Goal: Task Accomplishment & Management: Manage account settings

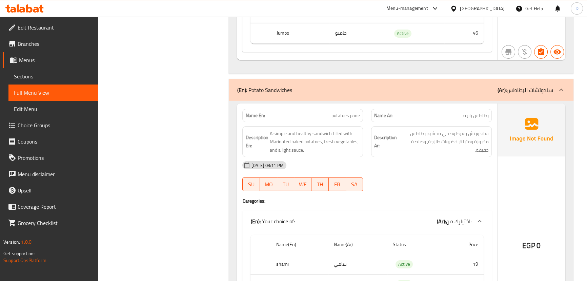
scroll to position [25411, 0]
click at [359, 112] on span "potatoes pane" at bounding box center [345, 115] width 28 height 7
copy span "potatoes pane"
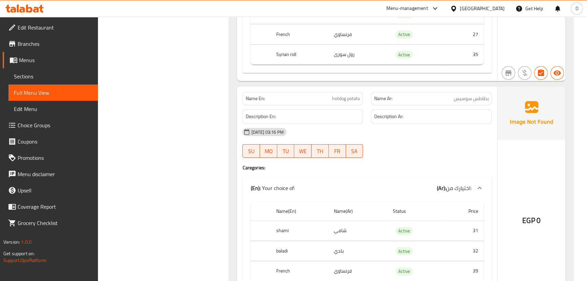
scroll to position [25694, 0]
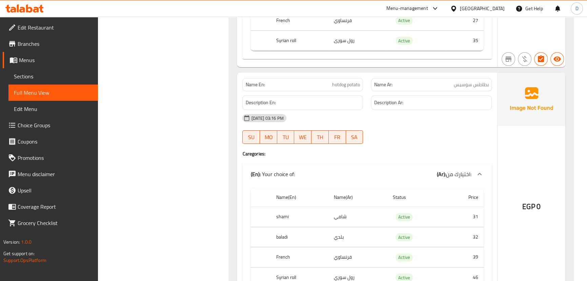
click at [467, 81] on span "بطاطس سوسيس" at bounding box center [471, 84] width 35 height 7
copy span "سوسيس"
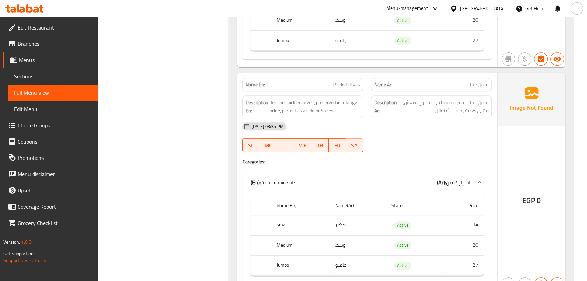
scroll to position [524, 0]
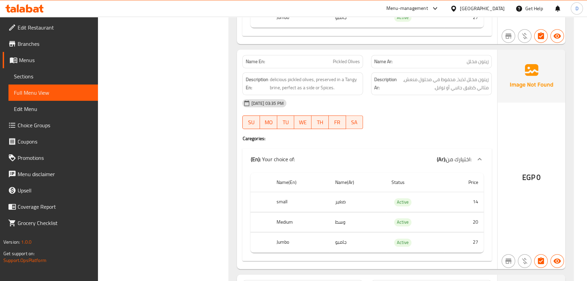
click at [352, 56] on div "Name En: Pickled Olives" at bounding box center [302, 61] width 121 height 13
click at [352, 58] on span "Pickled Olives" at bounding box center [346, 61] width 27 height 7
copy span "Pickled Olives"
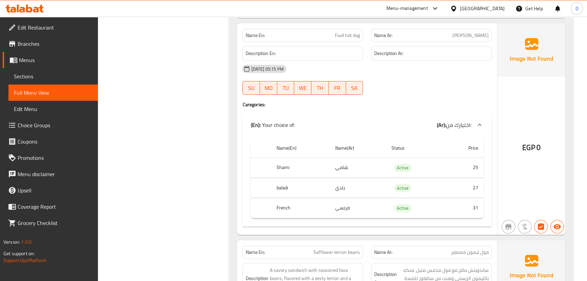
scroll to position [6545, 0]
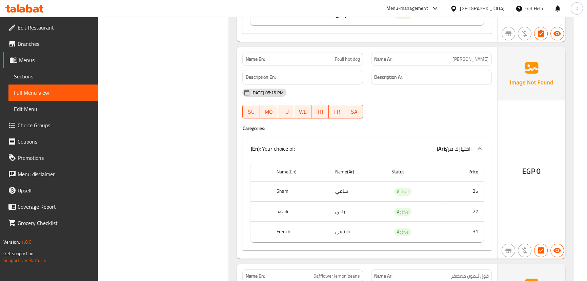
click at [467, 53] on div "Name Ar: فول سوسيس" at bounding box center [431, 59] width 121 height 13
click at [471, 53] on div "Name Ar: فول سوسيس" at bounding box center [431, 59] width 121 height 13
click at [471, 56] on span "فول سوسيس" at bounding box center [470, 59] width 36 height 7
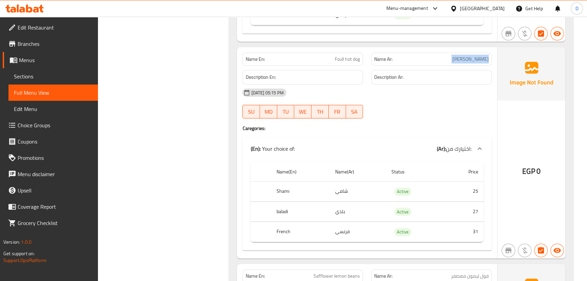
click at [471, 56] on span "فول سوسيس" at bounding box center [470, 59] width 36 height 7
copy span "فول سوسيس"
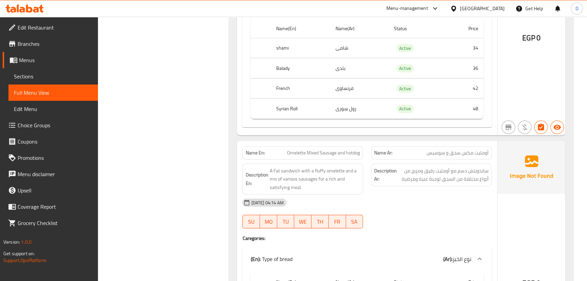
scroll to position [13694, 0]
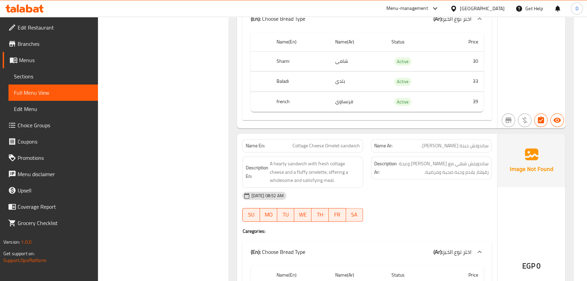
click at [325, 142] on span "Cottage Cheese Omelet sandwich" at bounding box center [326, 145] width 67 height 7
copy span "Cottage Cheese Omelet sandwich"
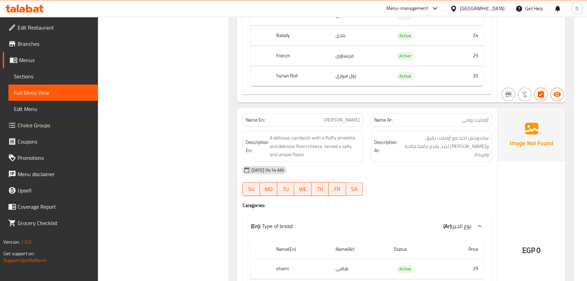
scroll to position [7496, 0]
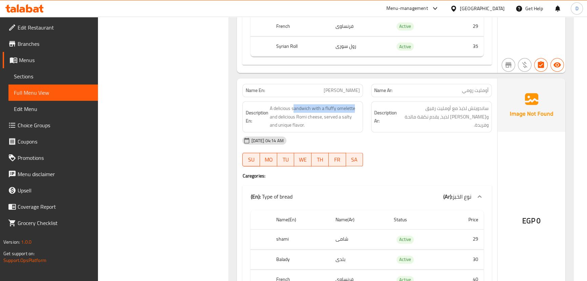
drag, startPoint x: 293, startPoint y: 96, endPoint x: 362, endPoint y: 95, distance: 69.5
click at [362, 101] on div "Description En: A delicious sandwich with a fluffy omelette and delicious Romi …" at bounding box center [302, 116] width 121 height 31
click at [329, 104] on span "A delicious sandwich with a fluffy omelette and delicious Romi cheese, served a…" at bounding box center [314, 116] width 90 height 25
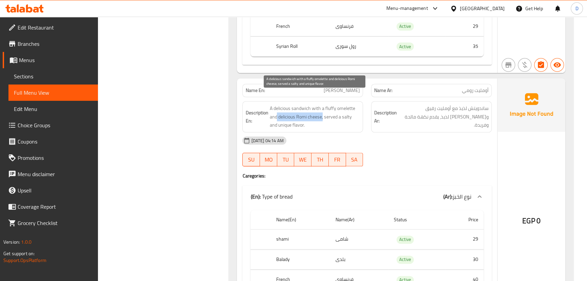
drag, startPoint x: 277, startPoint y: 105, endPoint x: 322, endPoint y: 103, distance: 45.5
click at [322, 104] on span "A delicious sandwich with a fluffy omelette and delicious Romi cheese, served a…" at bounding box center [314, 116] width 90 height 25
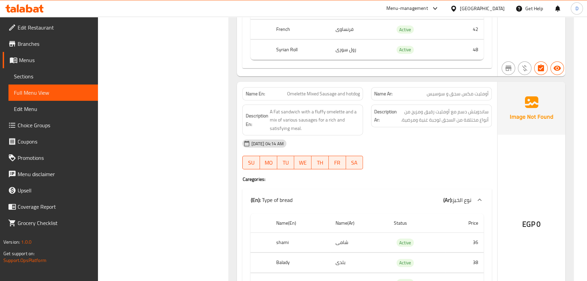
scroll to position [9259, 0]
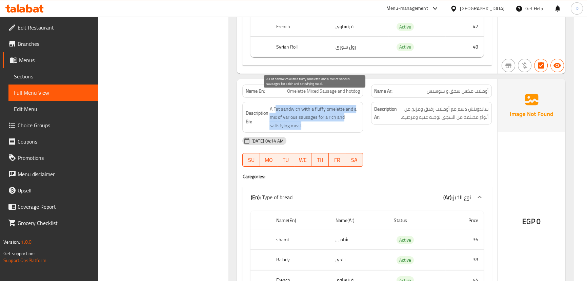
drag, startPoint x: 276, startPoint y: 98, endPoint x: 339, endPoint y: 112, distance: 63.8
click at [339, 112] on span "A Fat sandwich with a fluffy omelette and a mix of various sausages for a rich …" at bounding box center [314, 117] width 90 height 25
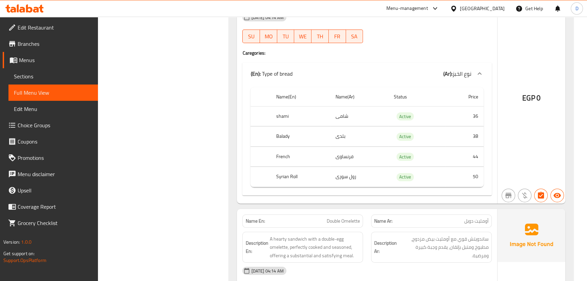
scroll to position [10201, 0]
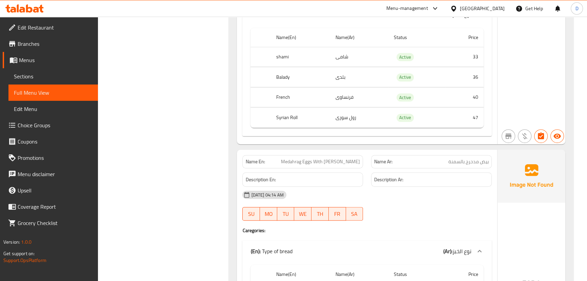
click at [464, 158] on span "بيض مدحرج بالسمنة" at bounding box center [468, 161] width 40 height 7
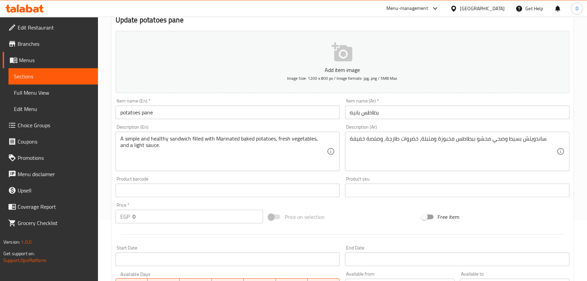
scroll to position [61, 0]
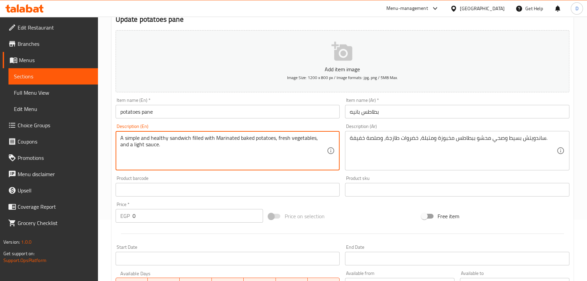
click at [258, 144] on textarea "A simple and healthy sandwich filled with Marinated baked potatoes, fresh veget…" at bounding box center [223, 151] width 207 height 32
paste textarea "wholesome sandwich filled with season"
type textarea "A simple and wholesome sandwich filled with seasoned baked potatoes, fresh vege…"
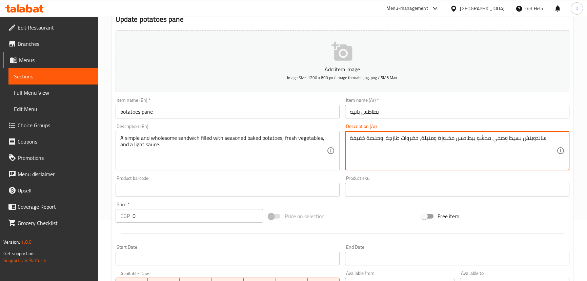
click at [354, 140] on textarea "ساندويتش بسيط وصحي محشو ببطاطس مخبوزة ومتبلة، خضروات طازجة، وصلصة خفيفة." at bounding box center [453, 151] width 207 height 32
click at [272, 117] on input "potatoes pane" at bounding box center [228, 112] width 224 height 14
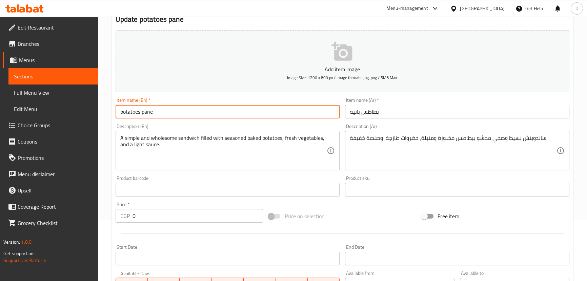
click at [272, 117] on input "potatoes pane" at bounding box center [228, 112] width 224 height 14
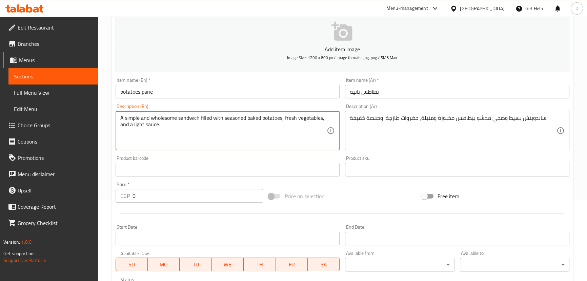
scroll to position [92, 0]
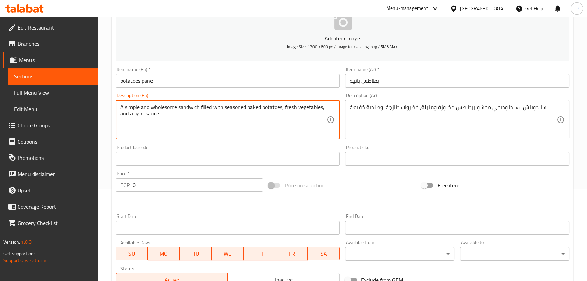
drag, startPoint x: 190, startPoint y: 105, endPoint x: 294, endPoint y: 106, distance: 103.0
click at [294, 106] on textarea "A simple and wholesome sandwich filled with seasoned baked potatoes, fresh vege…" at bounding box center [223, 120] width 207 height 32
click at [250, 129] on textarea "A simple and wholesome sandwich filled with seasoned baked potatoes, fresh vege…" at bounding box center [223, 120] width 207 height 32
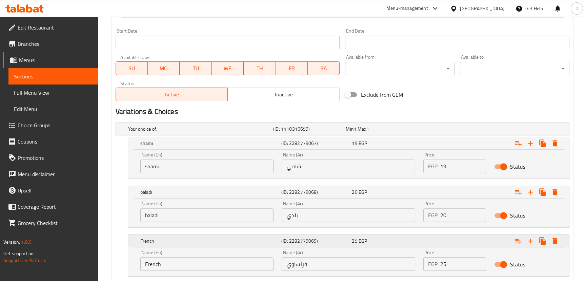
scroll to position [368, 0]
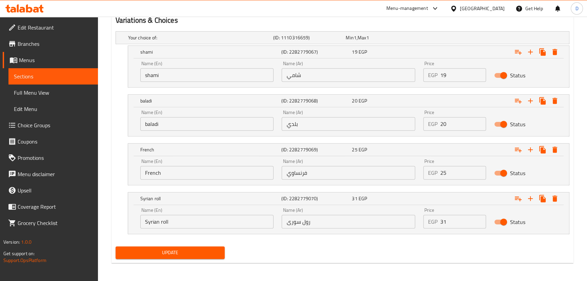
click at [188, 252] on span "Update" at bounding box center [170, 252] width 99 height 8
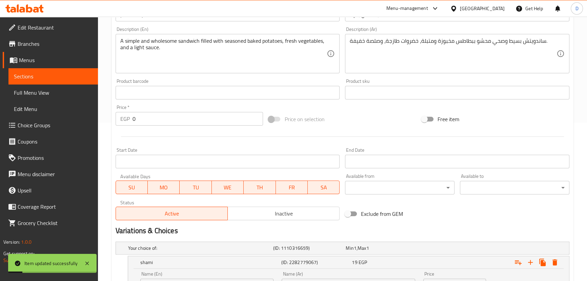
scroll to position [153, 0]
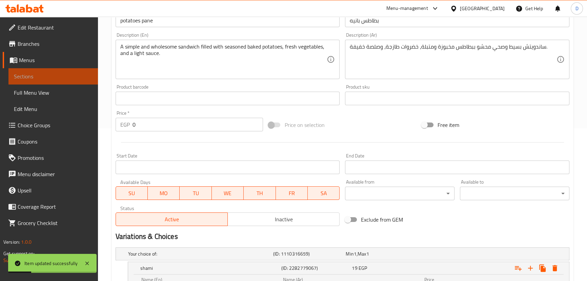
click at [73, 73] on span "Sections" at bounding box center [53, 76] width 79 height 8
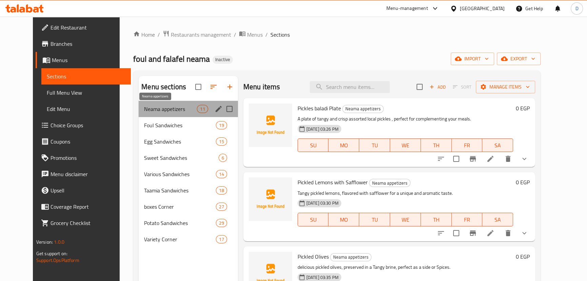
click at [160, 105] on span "Neama appetizers" at bounding box center [170, 109] width 53 height 8
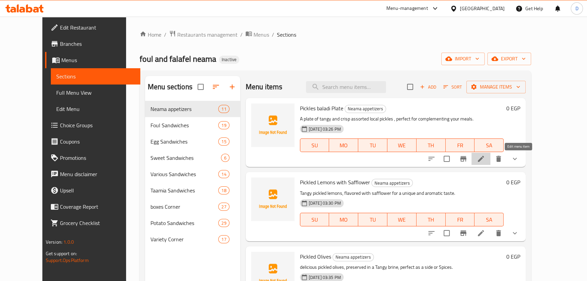
click at [484, 160] on icon at bounding box center [481, 159] width 6 height 6
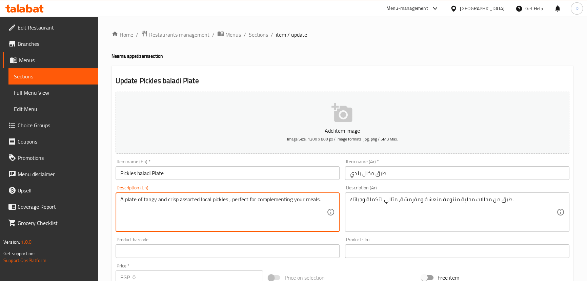
drag, startPoint x: 230, startPoint y: 198, endPoint x: 334, endPoint y: 189, distance: 104.4
type textarea "A plate of tangy and crisp assorted local pickles ,"
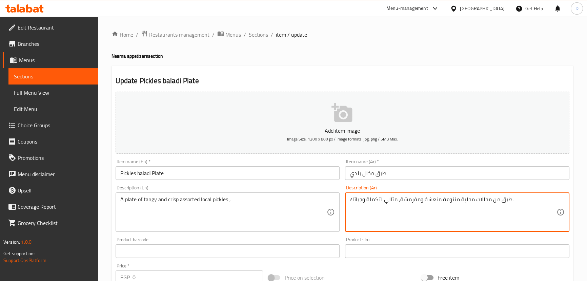
drag, startPoint x: 400, startPoint y: 201, endPoint x: 346, endPoint y: 203, distance: 53.9
click at [422, 198] on textarea "طبق من مخللات محلية متنوعة منعشة ومقرمشة." at bounding box center [453, 212] width 207 height 32
type textarea "طبق من مخللات خضروات محلية متنوعة منعشة ومقرمشة."
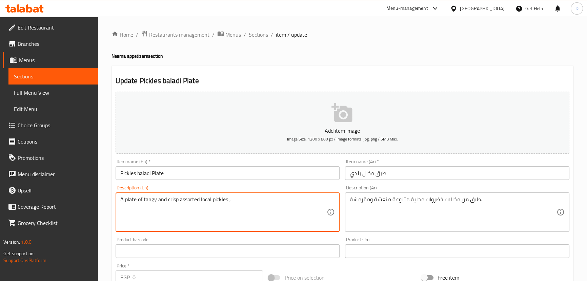
drag, startPoint x: 227, startPoint y: 199, endPoint x: 234, endPoint y: 199, distance: 6.8
paste textarea "vegetables"
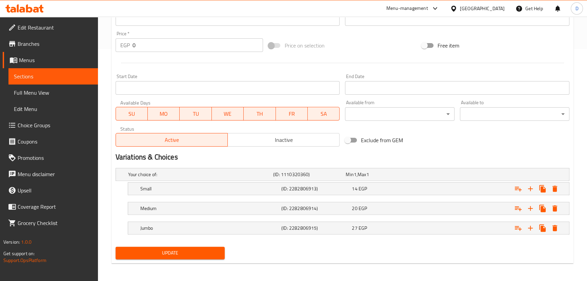
scroll to position [232, 0]
type textarea "A plate of tangy and crisp assorted local pickles vegetables"
click at [188, 249] on span "Update" at bounding box center [170, 252] width 99 height 8
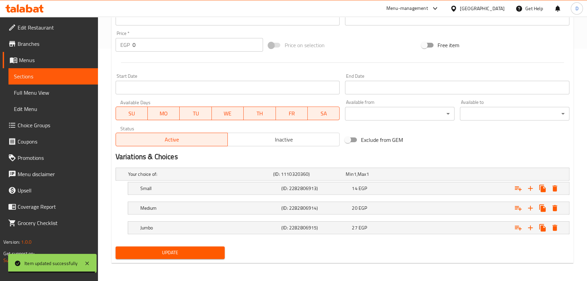
click at [89, 73] on span "Sections" at bounding box center [53, 76] width 79 height 8
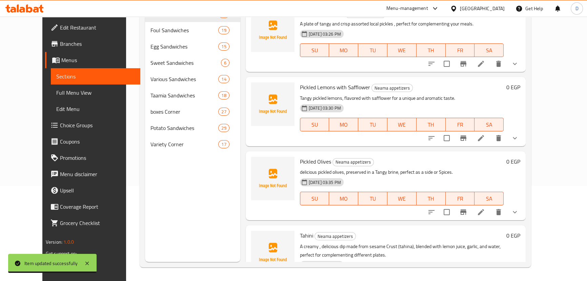
scroll to position [3, 0]
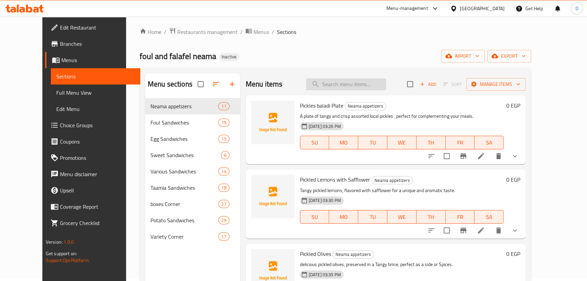
click at [334, 87] on input "search" at bounding box center [346, 84] width 80 height 12
paste input "Pickled Olives"
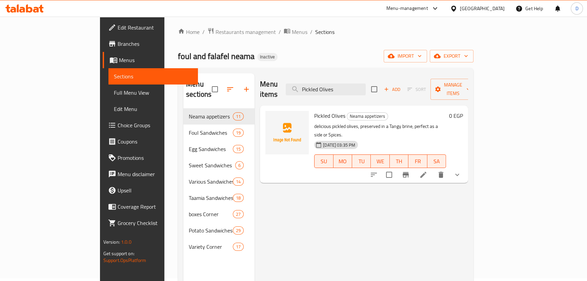
type input "Pickled Olives"
click at [433, 168] on li at bounding box center [423, 174] width 19 height 12
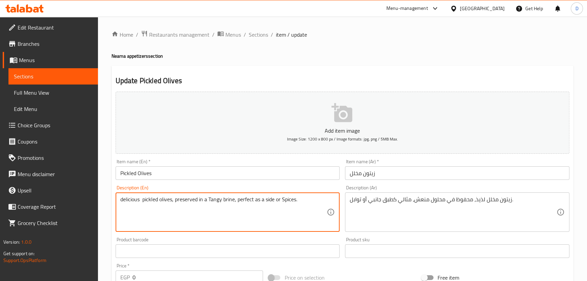
click at [236, 203] on textarea "delicious pickled olives, preserved in a Tangy brine, perfect as a side or Spic…" at bounding box center [223, 212] width 207 height 32
paste textarea "Savory pickled olives, preserved in a zesty brine, perfect as a side or condime…"
drag, startPoint x: 227, startPoint y: 197, endPoint x: 302, endPoint y: 200, distance: 75.0
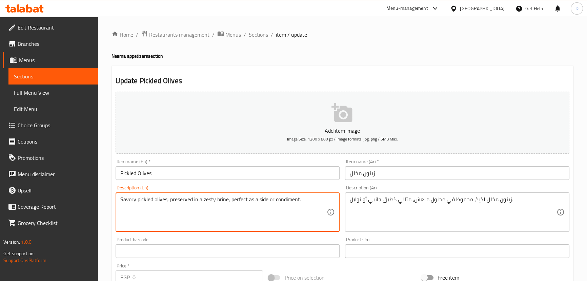
click at [302, 200] on textarea "Savory pickled olives, preserved in a zesty brine, perfect as a side or condime…" at bounding box center [223, 212] width 207 height 32
type textarea "Savory pickled olives, preserved in a zesty brine"
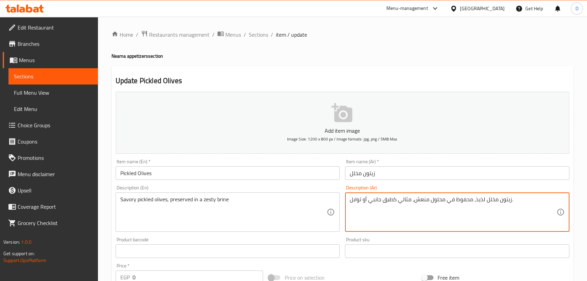
click at [477, 199] on textarea "زيتون مخلل لذيذ، محفوظ في محلول منعش، مثالي كطبق جانبي أو توابل." at bounding box center [453, 212] width 207 height 32
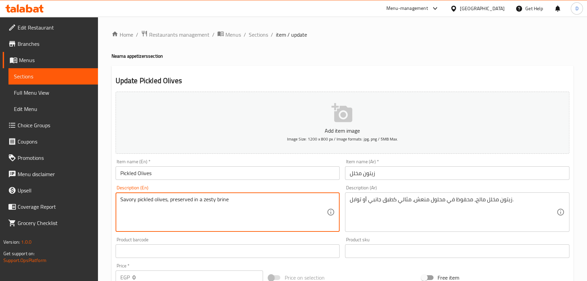
drag, startPoint x: 202, startPoint y: 199, endPoint x: 229, endPoint y: 198, distance: 26.8
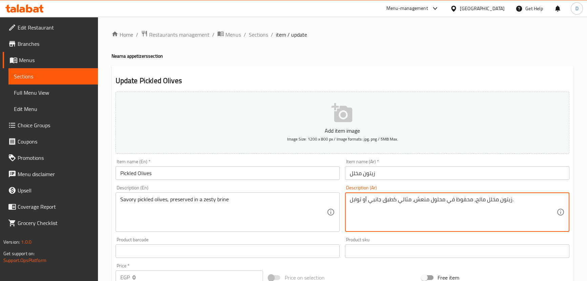
drag, startPoint x: 444, startPoint y: 199, endPoint x: 343, endPoint y: 191, distance: 101.3
paste textarea "حي"
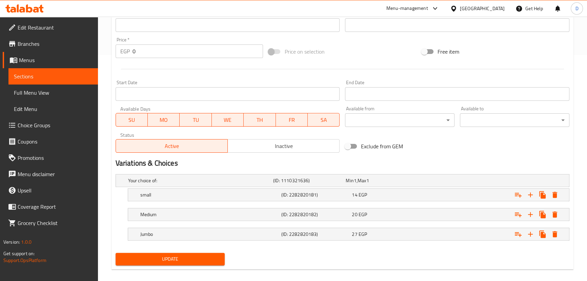
scroll to position [232, 0]
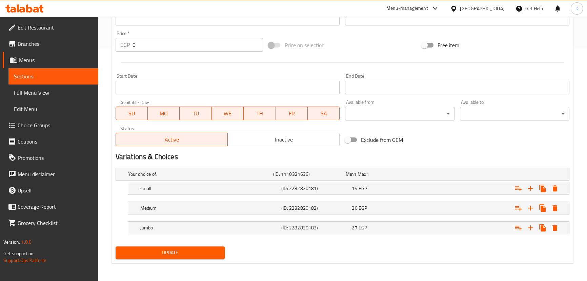
type textarea "زيتون مخلل مالح، محفوظ في محلول ملحي زيستي."
click at [219, 250] on span "Update" at bounding box center [170, 252] width 99 height 8
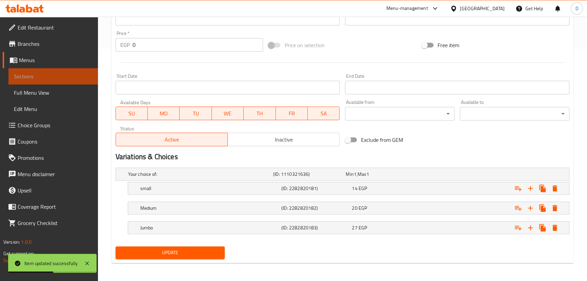
click at [93, 74] on link "Sections" at bounding box center [52, 76] width 89 height 16
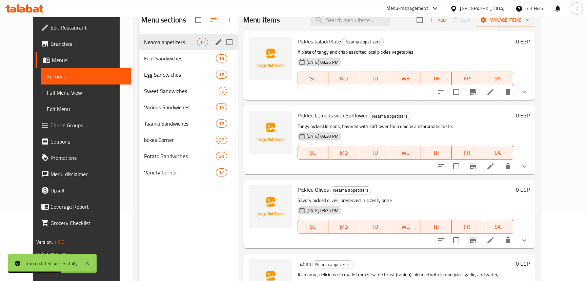
scroll to position [34, 0]
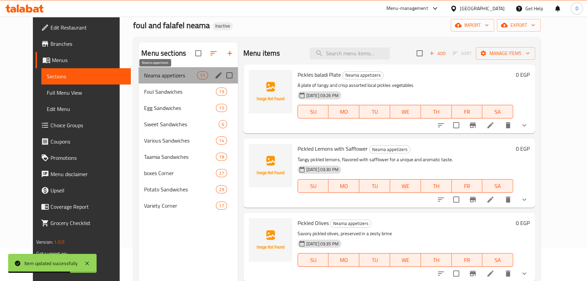
click at [153, 76] on span "Neama appetizers" at bounding box center [170, 75] width 53 height 8
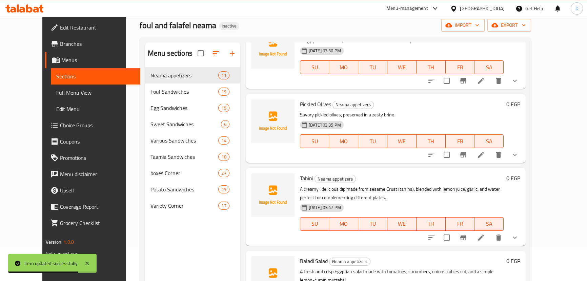
scroll to position [154, 0]
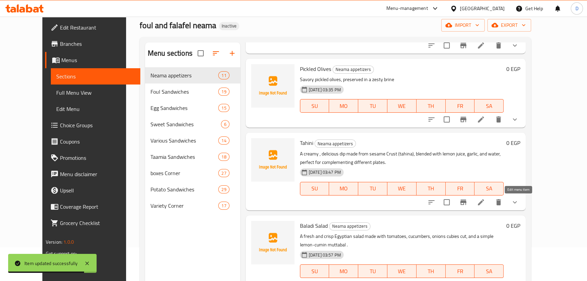
click at [485, 199] on icon at bounding box center [481, 202] width 8 height 8
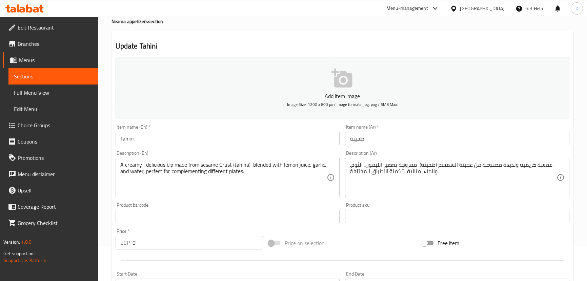
scroll to position [92, 0]
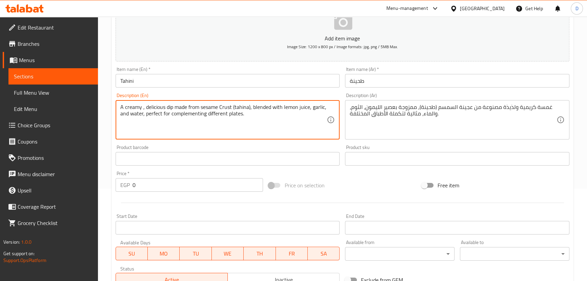
click at [168, 113] on textarea "A creamy , delicious dip made from sesame Crust (tahina), blended with lemon ju…" at bounding box center [223, 120] width 207 height 32
paste textarea ", savory dip made from sesame paste (tahina), blended with lemon juice, garlic,…"
drag, startPoint x: 143, startPoint y: 112, endPoint x: 282, endPoint y: 114, distance: 139.3
click at [282, 114] on textarea "A creamy, savory dip made from sesame paste (tahina), blended with lemon juice,…" at bounding box center [223, 120] width 207 height 32
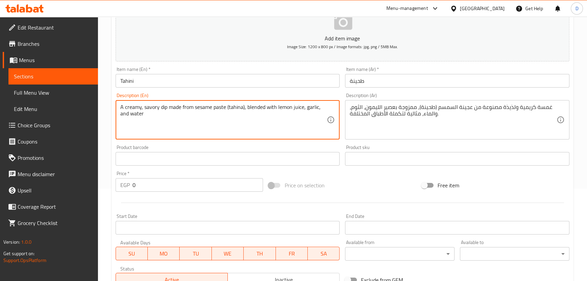
type textarea "A creamy, savory dip made from sesame paste (tahina), blended with lemon juice,…"
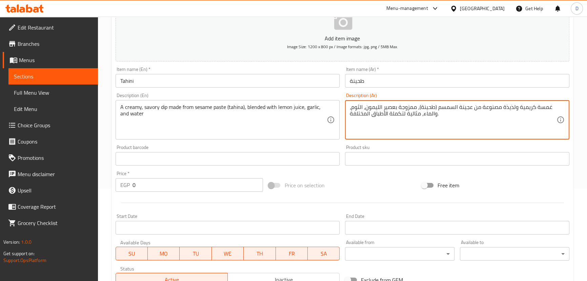
click at [462, 109] on textarea "غمسة كريمية ولذيذة مصنوعة من عجينة السمسم (طحينة)، ممزوجة بعصير الليمون، الثوم،…" at bounding box center [453, 120] width 207 height 32
click at [512, 106] on textarea "غمسة كريمية ولذيذة مصنوعة من معجون السمسم (طحينة)، ممزوجة بعصير الليمون، الثوم،…" at bounding box center [453, 120] width 207 height 32
drag, startPoint x: 516, startPoint y: 105, endPoint x: 507, endPoint y: 104, distance: 9.2
click at [507, 104] on textarea "غمسة كريمية ولذيذة مصنوعة من معجون السمسم (طحينة)، ممزوجة بعصير الليمون، الثوم،…" at bounding box center [453, 120] width 207 height 32
click at [515, 105] on textarea "غمسة كريمية وكالحة مصنوعة من معجون السمسم (طحينة)، ممزوجة بعصير الليمون، الثوم،…" at bounding box center [453, 120] width 207 height 32
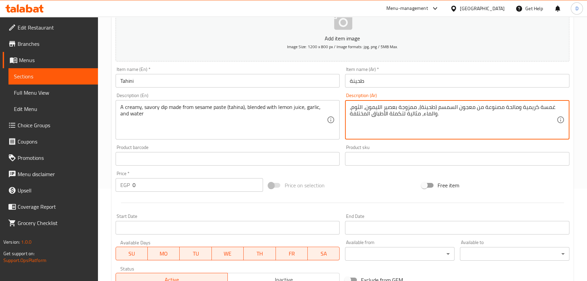
drag, startPoint x: 542, startPoint y: 108, endPoint x: 553, endPoint y: 108, distance: 11.2
click at [553, 108] on textarea "غمسة كريمية ومالحة مصنوعة من معجون السمسم (طحينة)، ممزوجة بعصير الليمون، الثوم،…" at bounding box center [453, 120] width 207 height 32
drag, startPoint x: 420, startPoint y: 116, endPoint x: 346, endPoint y: 115, distance: 74.2
click at [346, 115] on div "صلصة كريمية ومالحة مصنوعة من معجون السمسم (طحينة)، ممزوجة بعصير الليمون، الثوم،…" at bounding box center [457, 119] width 224 height 39
type textarea "صلصة كريمية ومالحة مصنوعة من معجون السمسم (طحينة)، ممزوجة بعصير الليمون، الثوم،…"
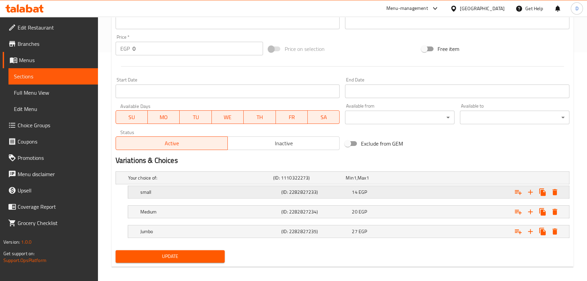
scroll to position [232, 0]
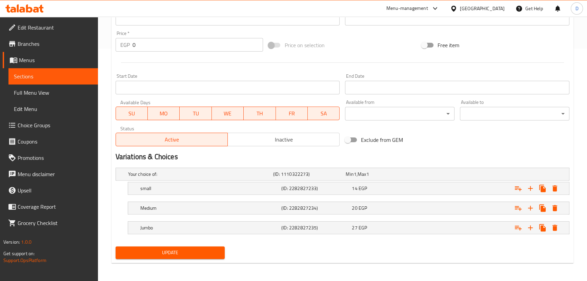
click at [192, 248] on span "Update" at bounding box center [170, 252] width 99 height 8
drag, startPoint x: 213, startPoint y: 249, endPoint x: 241, endPoint y: 222, distance: 38.4
click at [213, 249] on span "Update" at bounding box center [170, 252] width 99 height 8
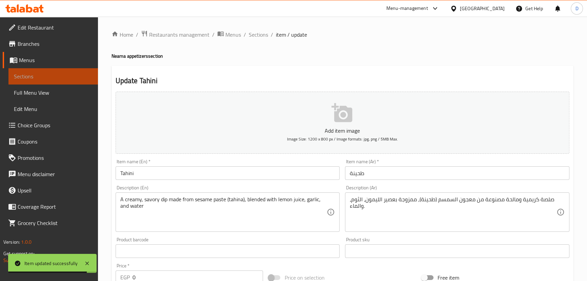
click at [81, 78] on span "Sections" at bounding box center [53, 76] width 79 height 8
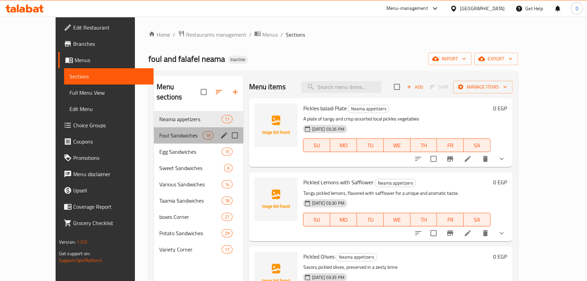
click at [155, 129] on div "Foul Sandwiches 19" at bounding box center [199, 135] width 90 height 16
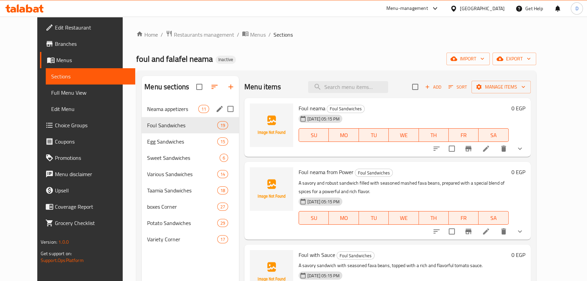
click at [157, 114] on div "Neama appetizers 11" at bounding box center [190, 109] width 97 height 16
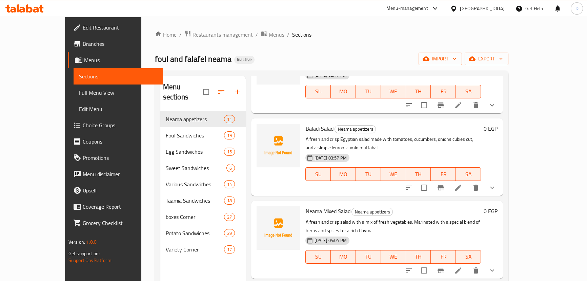
scroll to position [277, 0]
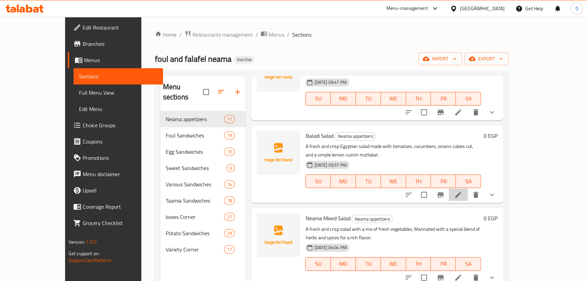
click at [468, 188] on li at bounding box center [458, 194] width 19 height 12
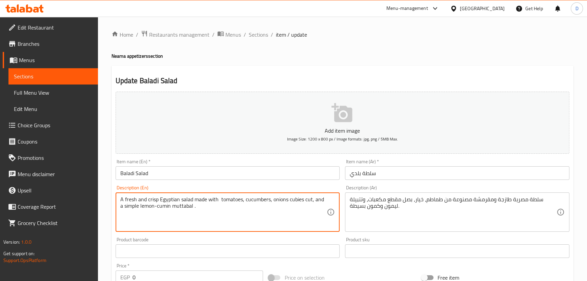
click at [209, 207] on textarea "A fresh and crisp Egyptian salad made with tomatoes, cucumbers, onions cubies c…" at bounding box center [223, 212] width 207 height 32
paste textarea "diced tomatoes, cucumbers, onions, and a simple lemon-cumin dressing"
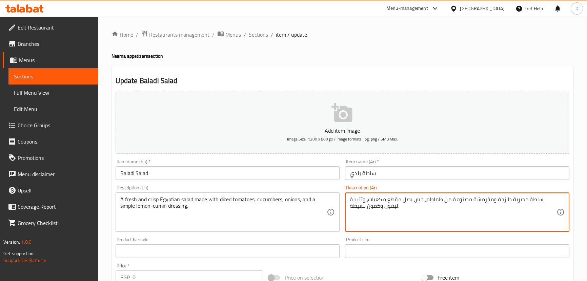
click at [404, 213] on textarea "سلطة مصرية طازجة ومقرمشة مصنوعة من طماطم، خيار، بصل مقطع مكعبات، وتتبيلة ليمون …" at bounding box center [453, 212] width 207 height 32
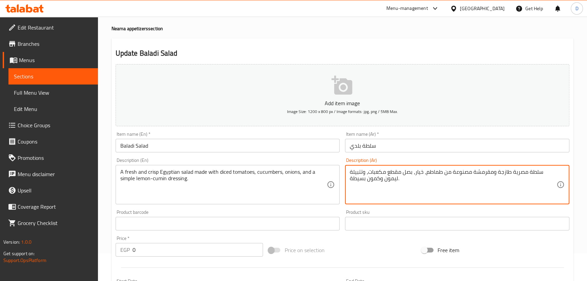
scroll to position [61, 0]
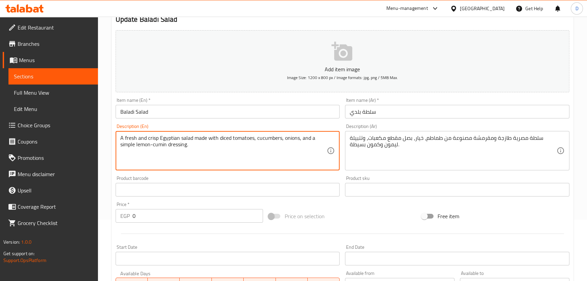
drag, startPoint x: 183, startPoint y: 138, endPoint x: 265, endPoint y: 137, distance: 82.0
click at [259, 145] on textarea "A fresh and crisp Egyptian salad made with diced tomatoes, cucumbers, onions, a…" at bounding box center [223, 151] width 207 height 32
click at [223, 136] on textarea "A fresh and crisp Egyptian salad made with diced tomatoes, cucumbers, onions, a…" at bounding box center [223, 151] width 207 height 32
click at [231, 139] on textarea "A fresh and crisp Egyptian salad made with diced tomatoes, cucumbers, onions, a…" at bounding box center [223, 151] width 207 height 32
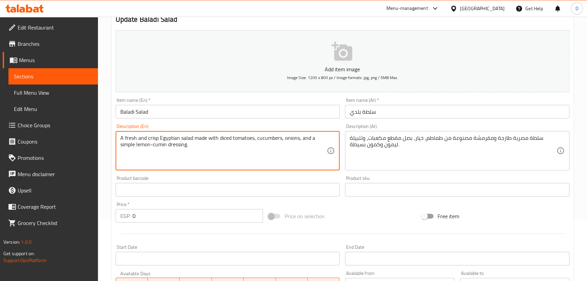
click at [233, 138] on textarea "A fresh and crisp Egyptian salad made with diced tomatoes, cucumbers, onions, a…" at bounding box center [223, 151] width 207 height 32
click at [298, 136] on textarea "A fresh and crisp Egyptian salad made with diced tomatoes, cucumbers, onions, a…" at bounding box center [223, 151] width 207 height 32
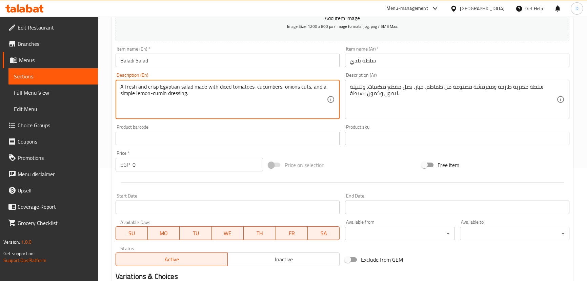
scroll to position [232, 0]
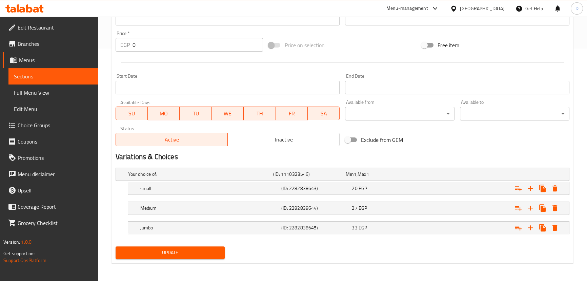
type textarea "A fresh and crisp Egyptian salad made with diced tomatoes, cucumbers, onions cu…"
click at [166, 246] on button "Update" at bounding box center [170, 252] width 109 height 13
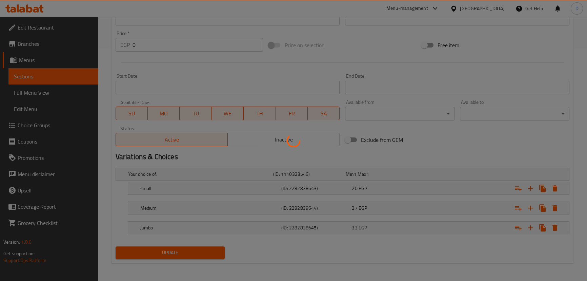
click at [167, 248] on div at bounding box center [293, 140] width 587 height 281
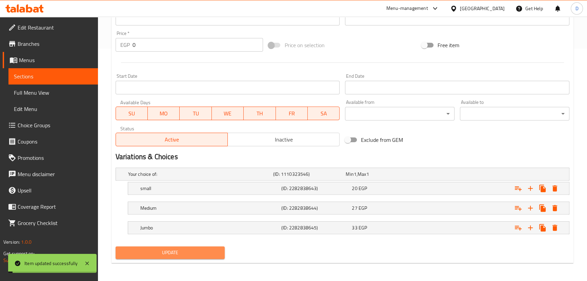
click at [168, 248] on span "Update" at bounding box center [170, 252] width 99 height 8
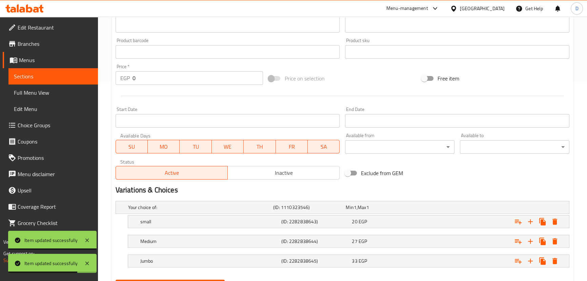
scroll to position [140, 0]
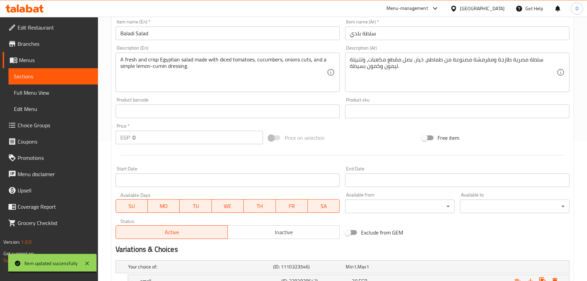
click at [89, 76] on span "Sections" at bounding box center [53, 76] width 79 height 8
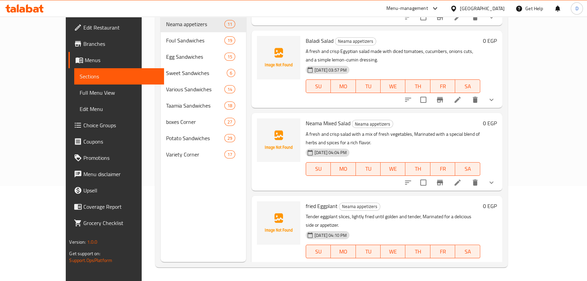
scroll to position [308, 0]
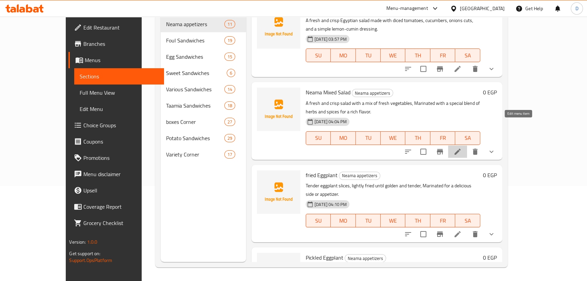
click at [462, 147] on icon at bounding box center [458, 151] width 8 height 8
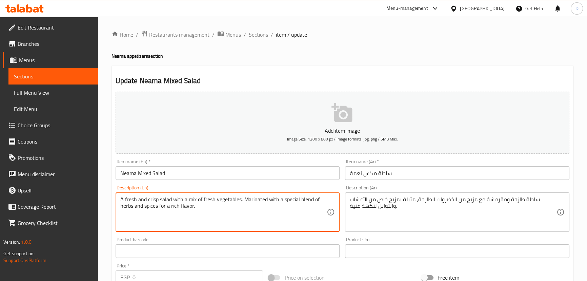
click at [207, 211] on textarea "A fresh and crisp salad with a mix of fresh vegetables, Marinated with a specia…" at bounding box center [223, 212] width 207 height 32
paste textarea "season"
type textarea "A fresh and crisp salad with a mix of fresh vegetables, seasoned with a special…"
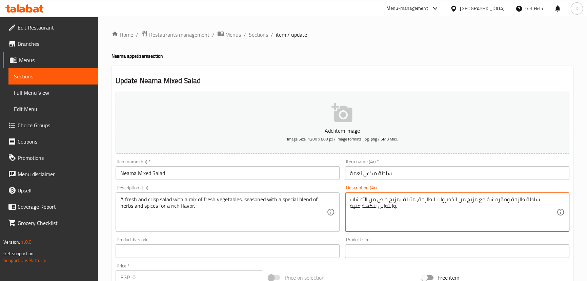
click at [447, 199] on textarea "سلطة طازجة ومقرمشة مع مزيج من الخضروات الطازجة، متبلة بمزيج خاص من الأعشاب والت…" at bounding box center [453, 212] width 207 height 32
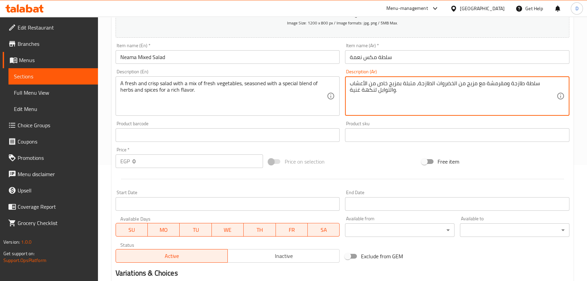
scroll to position [123, 0]
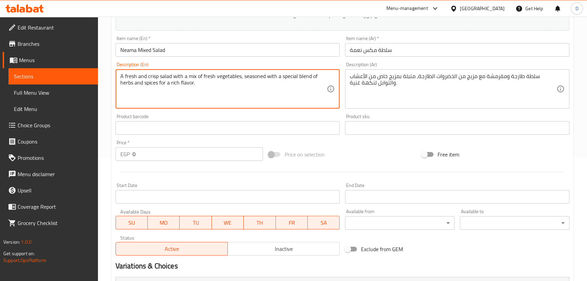
drag, startPoint x: 172, startPoint y: 75, endPoint x: 278, endPoint y: 84, distance: 106.4
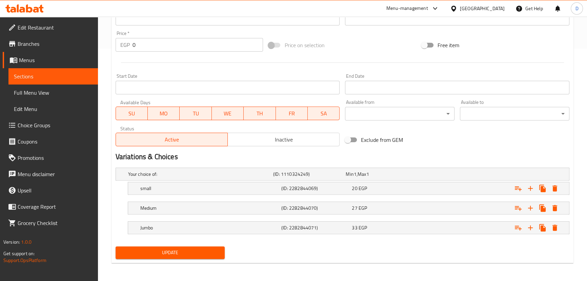
click at [196, 253] on span "Update" at bounding box center [170, 252] width 99 height 8
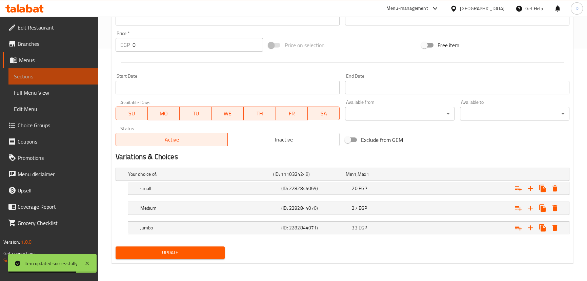
click at [68, 79] on span "Sections" at bounding box center [53, 76] width 79 height 8
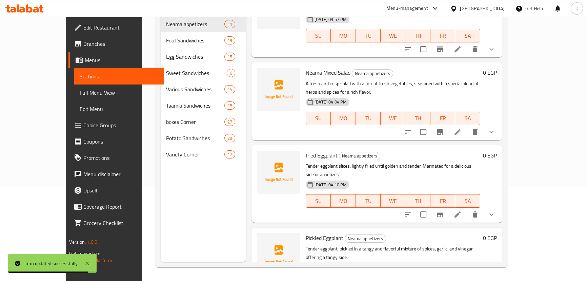
scroll to position [339, 0]
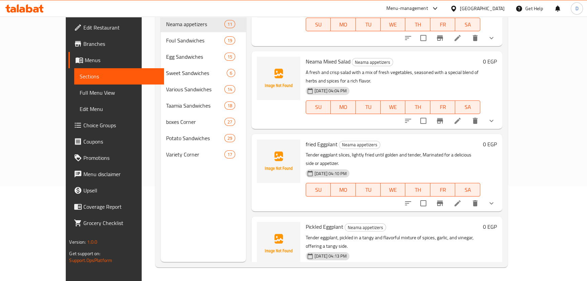
click at [462, 199] on icon at bounding box center [458, 203] width 8 height 8
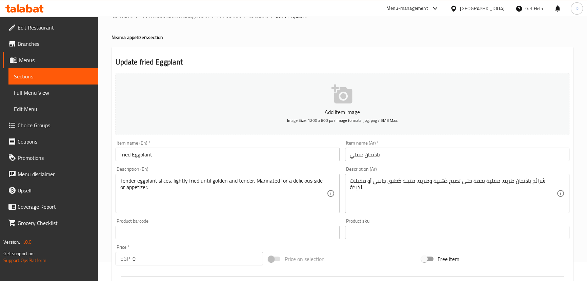
scroll to position [61, 0]
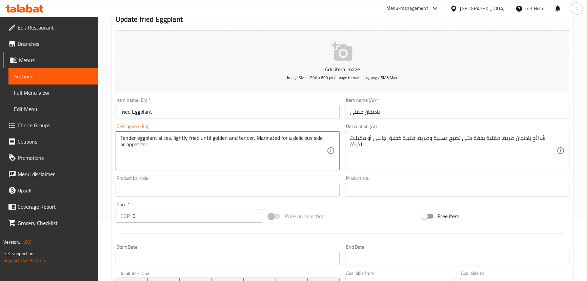
click at [206, 149] on textarea "Tender eggplant slices, lightly fried until golden and tender, Marinated for a …" at bounding box center [223, 151] width 207 height 32
click at [207, 149] on textarea "Tender eggplant slices, lightly fried until golden and tender, Marinated for a …" at bounding box center [223, 151] width 207 height 32
paste textarea "season"
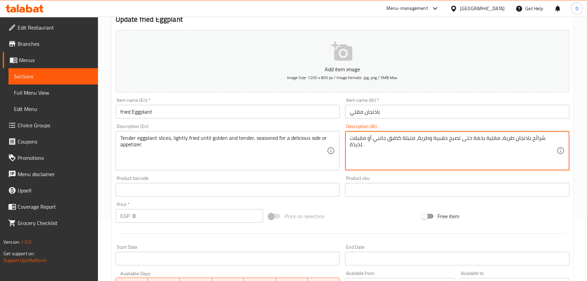
click at [375, 142] on textarea "شرائح باذنجان طرية، مقلية بخفة حتى تصبح ذهبية وطرية، متبلة كطبق جانبي أو مقبلات…" at bounding box center [453, 151] width 207 height 32
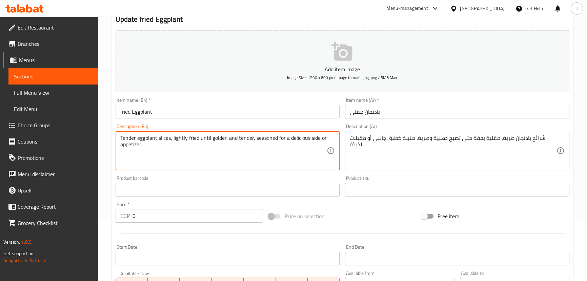
drag, startPoint x: 277, startPoint y: 136, endPoint x: 281, endPoint y: 149, distance: 13.3
type textarea "Tender eggplant slices, lightly fried until golden and tender, seasoned"
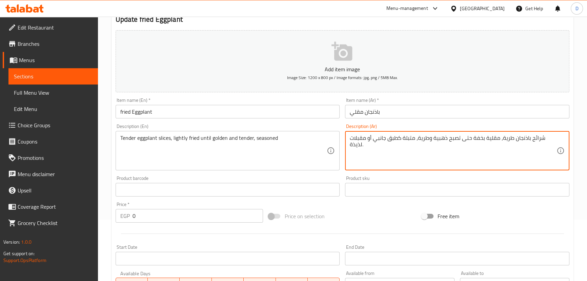
drag, startPoint x: 401, startPoint y: 136, endPoint x: 401, endPoint y: 143, distance: 7.5
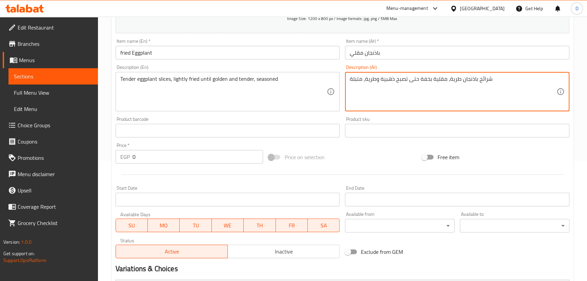
scroll to position [232, 0]
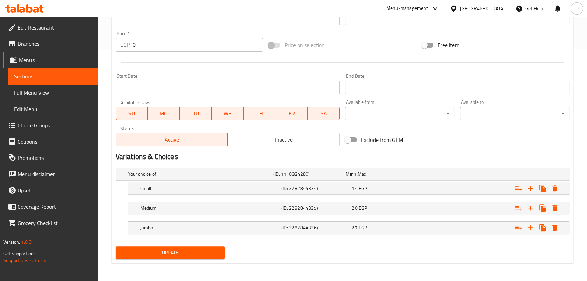
type textarea "شرائح باذنجان طرية، مقلية بخفة حتى تصبح ذهبية وطرية، متبلة"
click at [178, 255] on span "Update" at bounding box center [170, 252] width 99 height 8
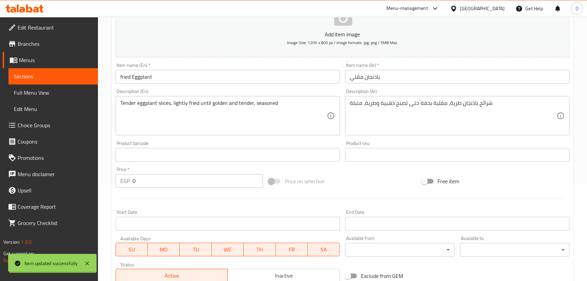
scroll to position [78, 0]
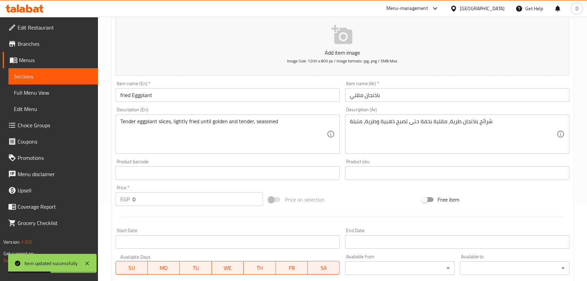
drag, startPoint x: 79, startPoint y: 73, endPoint x: 194, endPoint y: 0, distance: 136.1
click at [79, 73] on span "Sections" at bounding box center [53, 76] width 79 height 8
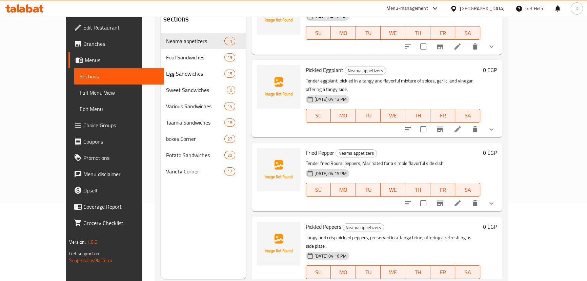
scroll to position [493, 0]
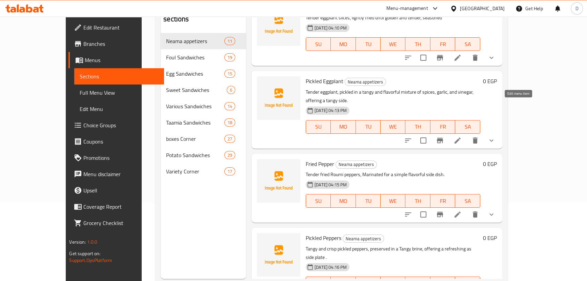
click at [462, 136] on icon at bounding box center [458, 140] width 8 height 8
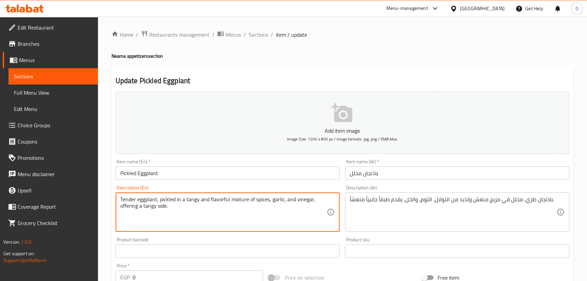
click at [129, 210] on textarea "Tender eggplant, pickled in a tangy and flavorful mixture of spices, garlic, an…" at bounding box center [223, 212] width 207 height 32
paste textarea "zest"
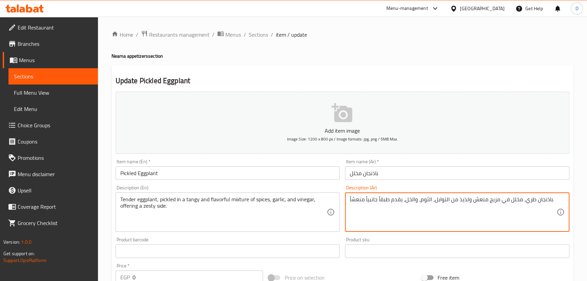
click at [369, 204] on textarea "باذنجان طري، مخلل في مزيج منعش ولذيذ من التوابل، الثوم، والخل، يقدم طبقاً جانبي…" at bounding box center [453, 212] width 207 height 32
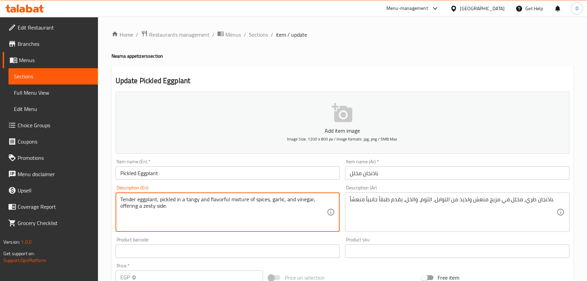
click at [218, 200] on textarea "Tender eggplant, pickled in a tangy and flavorful mixture of spices, garlic, an…" at bounding box center [223, 212] width 207 height 32
click at [205, 199] on textarea "Tender eggplant, pickled in a tangy and mixture of spices, garlic, and vinegar,…" at bounding box center [223, 212] width 207 height 32
type textarea "Tender eggplant, pickled in a tangy mixture of spices, garlic, and vinegar, off…"
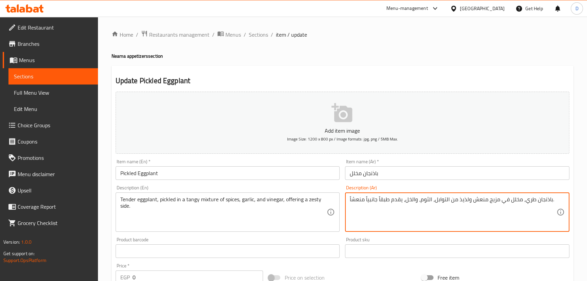
click at [463, 202] on textarea "باذنجان طري، مخلل في مزيج منعش ولذيذ من التوابل، الثوم، والخل، يقدم طبقاً جانبي…" at bounding box center [453, 212] width 207 height 32
click at [385, 200] on textarea "باذنجان طري، مخلل في مزيج منعش من التوابل، الثوم، والخل، يقدم طبقاً جانبياً منع…" at bounding box center [453, 212] width 207 height 32
drag, startPoint x: 364, startPoint y: 199, endPoint x: 346, endPoint y: 199, distance: 17.3
click at [346, 199] on div "باذنجان طري، مخلل في مزيج منعش من التوابل، الثوم، والخل، يقدم طبقاً جانبياً منع…" at bounding box center [457, 211] width 224 height 39
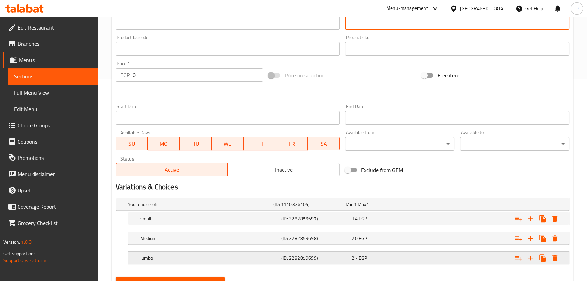
scroll to position [232, 0]
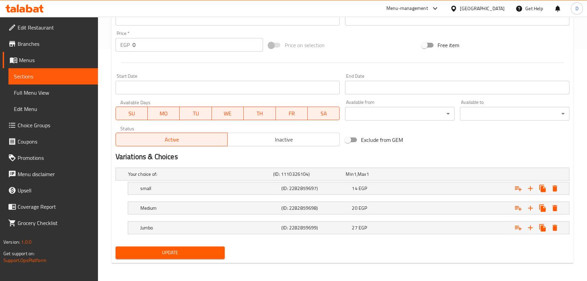
type textarea "باذنجان طري، مخلل في مزيج منعش من التوابل، الثوم، والخل، يقدم طبقاً جانبياً زيس…"
click at [198, 254] on span "Update" at bounding box center [170, 252] width 99 height 8
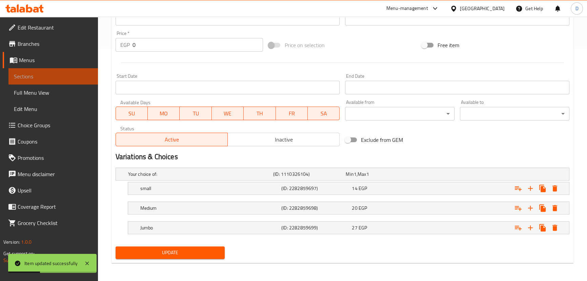
click at [83, 77] on span "Sections" at bounding box center [53, 76] width 79 height 8
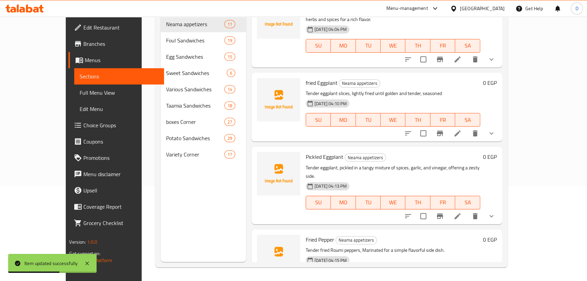
scroll to position [462, 0]
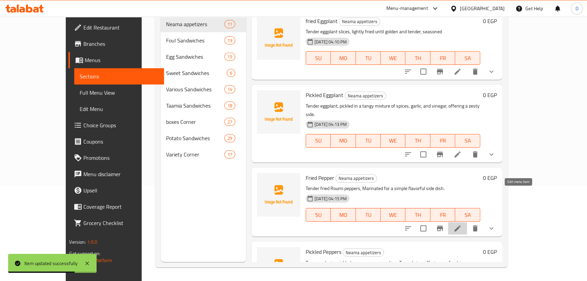
click at [462, 224] on icon at bounding box center [458, 228] width 8 height 8
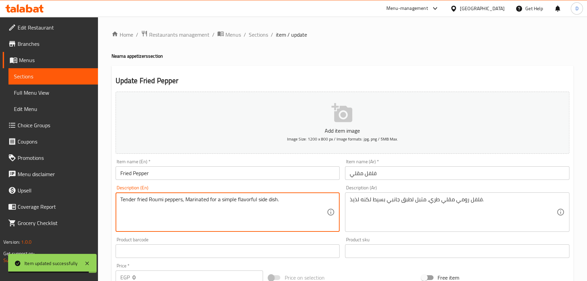
click at [194, 203] on textarea "Tender fried Roumi peppers, Marinated for a simple flavorful side dish." at bounding box center [223, 212] width 207 height 32
click at [195, 201] on textarea "Tender fried Roumi peppers, Marinated for a simple flavorful side dish." at bounding box center [223, 212] width 207 height 32
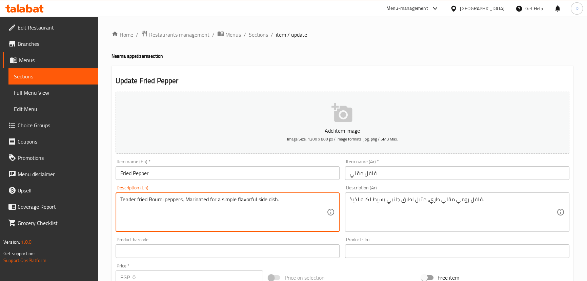
paste textarea "bell peppers, seasoned for a simple yet"
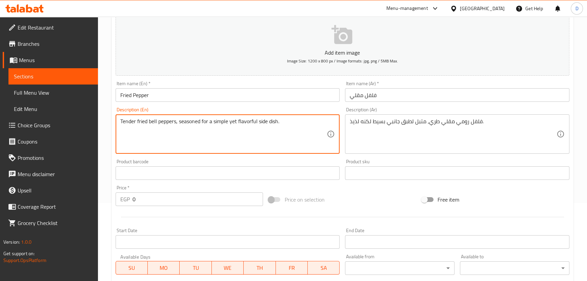
scroll to position [92, 0]
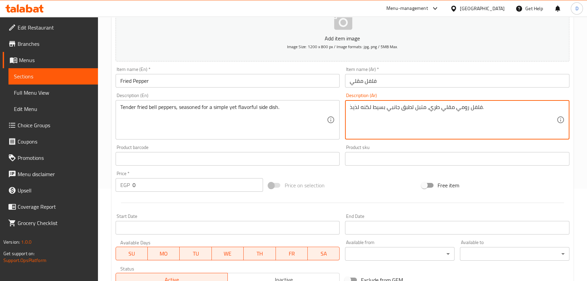
click at [378, 104] on textarea "فلفل رومي مقلي طري، متبل لطبق جانبي بسيط لكنه لذيذ." at bounding box center [453, 120] width 207 height 32
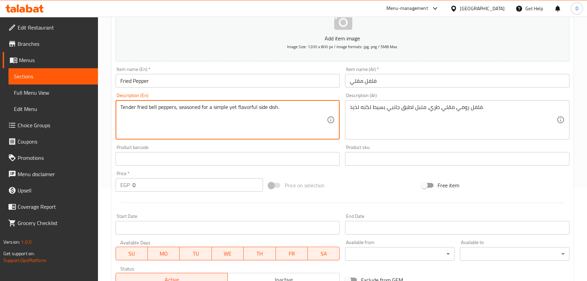
drag, startPoint x: 157, startPoint y: 111, endPoint x: 218, endPoint y: 113, distance: 60.7
click at [217, 113] on textarea "Tender fried bell peppers, seasoned for a simple yet flavorful side dish." at bounding box center [223, 120] width 207 height 32
drag, startPoint x: 200, startPoint y: 108, endPoint x: 308, endPoint y: 106, distance: 108.5
click at [308, 106] on textarea "Tender fried bell peppers, seasoned for a simple yet flavorful side dish." at bounding box center [223, 120] width 207 height 32
type textarea "Tender fried bell peppers, seasoned"
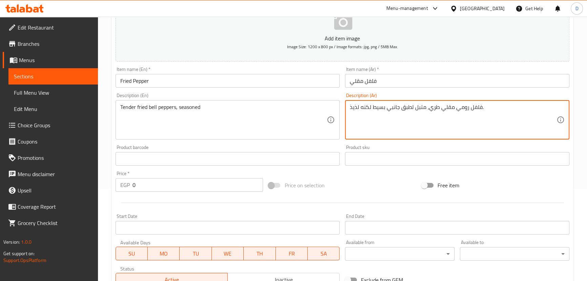
drag, startPoint x: 414, startPoint y: 108, endPoint x: 341, endPoint y: 108, distance: 72.9
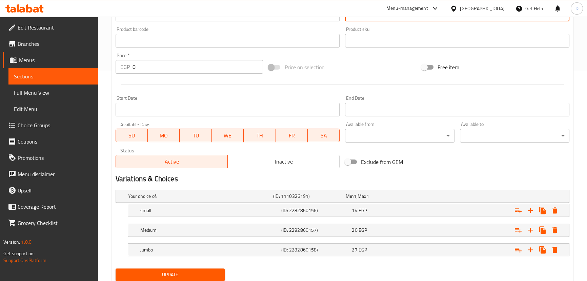
scroll to position [232, 0]
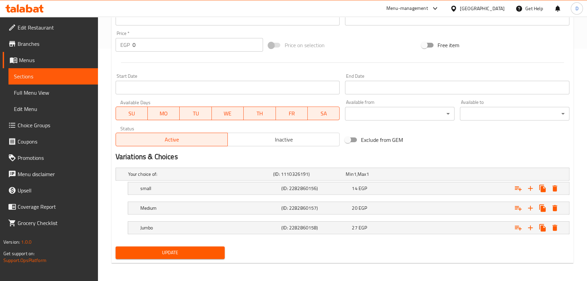
type textarea "فلفل رومي [PERSON_NAME]، متبل."
click at [180, 257] on button "Update" at bounding box center [170, 252] width 109 height 13
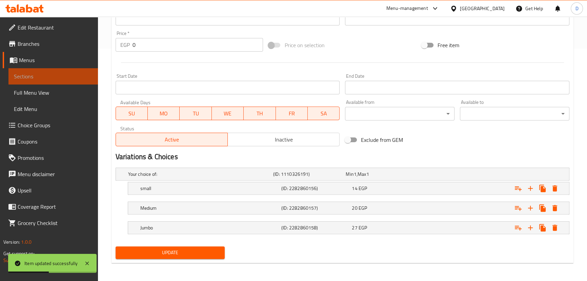
click at [91, 79] on span "Sections" at bounding box center [53, 76] width 79 height 8
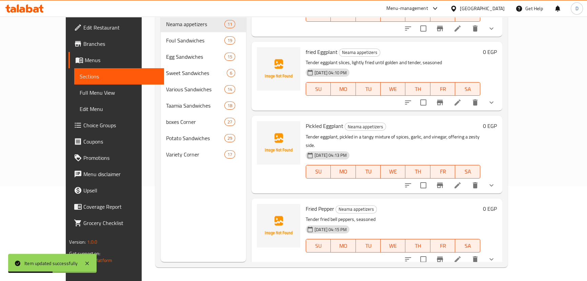
scroll to position [550, 0]
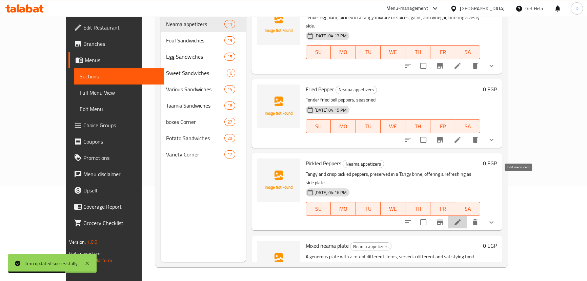
click at [462, 218] on icon at bounding box center [458, 222] width 8 height 8
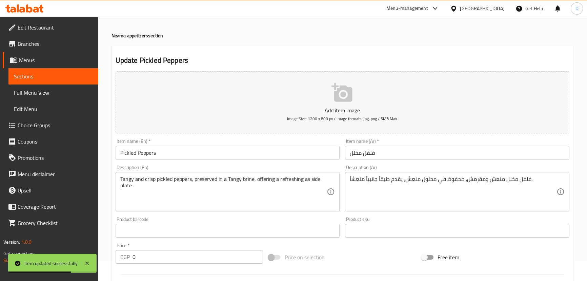
scroll to position [92, 0]
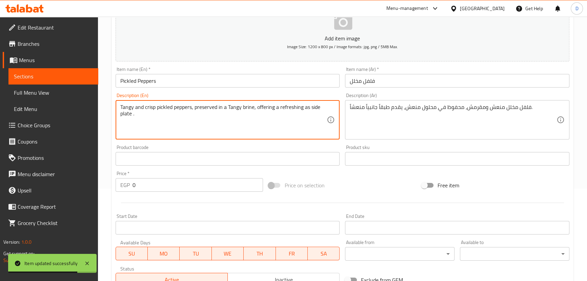
click at [194, 119] on textarea "Tangy and crisp pickled peppers, preserved in a Tangy brine, offering a refresh…" at bounding box center [223, 120] width 207 height 32
paste textarea "zesty brine, offering a refreshing and crunchy side"
type textarea "Tangy and crisp pickled peppers, preserved in a zesty brine, offering a refresh…"
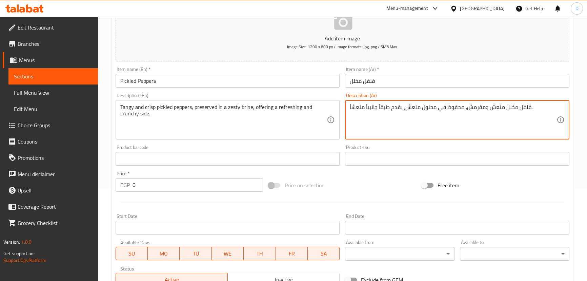
click at [371, 110] on textarea "فلفل مخلل منعش ومقرمش، محفوظ في محلول منعش، يقدم طبقاً جانبياً منعشاً." at bounding box center [453, 120] width 207 height 32
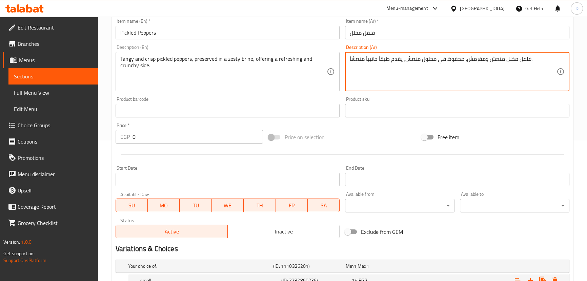
scroll to position [140, 0]
click at [420, 59] on textarea "فلفل مخلل منعش ومقرمش، محفوظ في محلول منعش، يقدم طبقاً جانبياً منعشاً." at bounding box center [453, 72] width 207 height 32
drag, startPoint x: 417, startPoint y: 60, endPoint x: 349, endPoint y: 67, distance: 67.8
click at [349, 67] on div "فلفل مخلل منعش ومقرمش، محفوظ في محلول منعش، يقدم طبقاً جانبياً منعشاً. Descript…" at bounding box center [457, 72] width 224 height 39
click at [358, 59] on textarea "فلفل مخلل منعش ومقرمش، محفوظ في محلول ملحي زسي." at bounding box center [453, 72] width 207 height 32
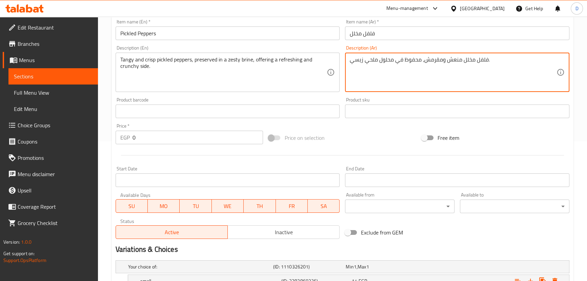
type textarea "فلفل مخلل منعش ومقرمش، محفوظ في محلول ملحي زيسي."
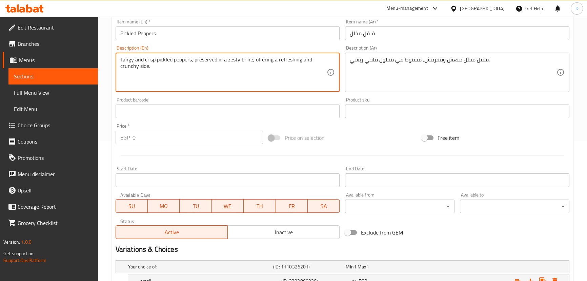
drag, startPoint x: 252, startPoint y: 58, endPoint x: 254, endPoint y: 67, distance: 9.5
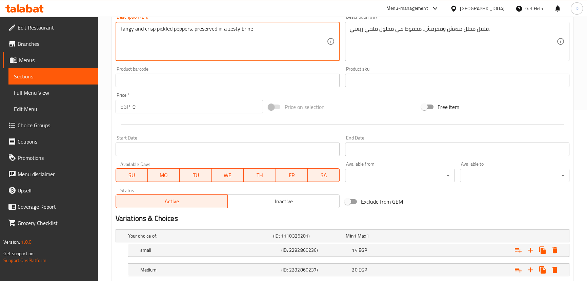
scroll to position [232, 0]
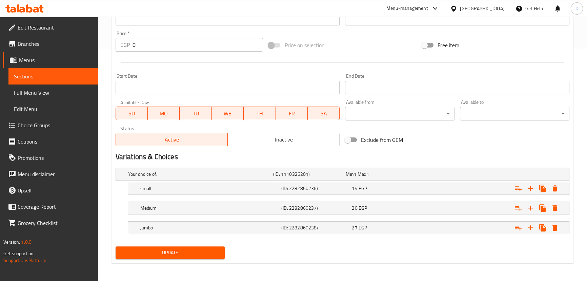
type textarea "Tangy and crisp pickled peppers, preserved in a zesty brine"
click at [190, 251] on span "Update" at bounding box center [170, 252] width 99 height 8
drag, startPoint x: 86, startPoint y: 75, endPoint x: 106, endPoint y: 79, distance: 20.5
click at [86, 75] on span "Sections" at bounding box center [53, 76] width 79 height 8
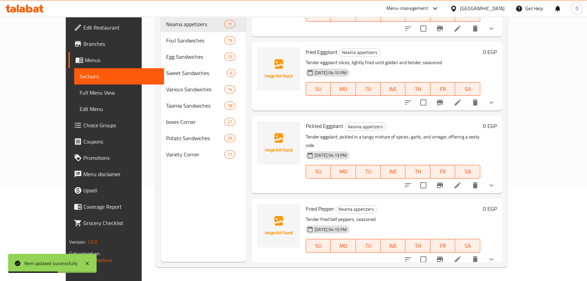
scroll to position [550, 0]
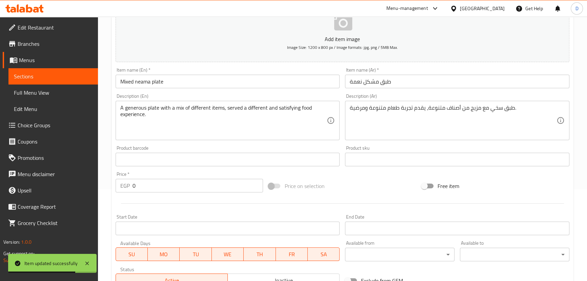
scroll to position [92, 0]
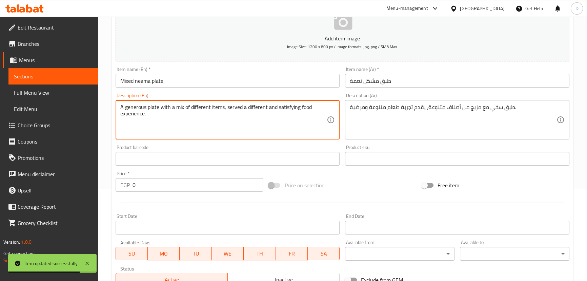
click at [175, 126] on textarea "A generous plate with a mix of different items, served a different and satisfyi…" at bounding box center [223, 120] width 207 height 32
paste textarea "ter with a mix of various items, offering a diverse and satisfying dining"
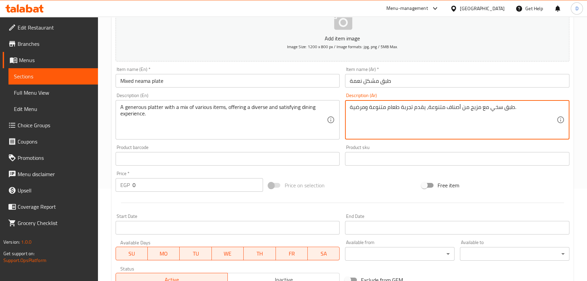
click at [370, 108] on textarea "طبق سخي مع مزيج من أصناف متنوعة، يقدم تجربة طعام متنوعة ومرضية." at bounding box center [453, 120] width 207 height 32
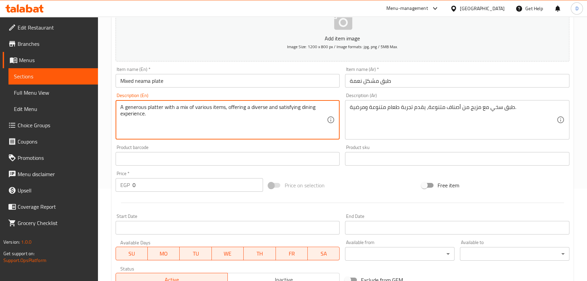
drag, startPoint x: 147, startPoint y: 107, endPoint x: 295, endPoint y: 108, distance: 147.1
click at [295, 108] on textarea "A generous platter with a mix of various items, offering a diverse and satisfyi…" at bounding box center [223, 120] width 207 height 32
drag, startPoint x: 224, startPoint y: 104, endPoint x: 225, endPoint y: 112, distance: 8.2
click at [225, 112] on textarea "A generous platter with a mix of various items, offering a diverse and satisfyi…" at bounding box center [223, 120] width 207 height 32
type textarea "A generous platter with a mix of various items"
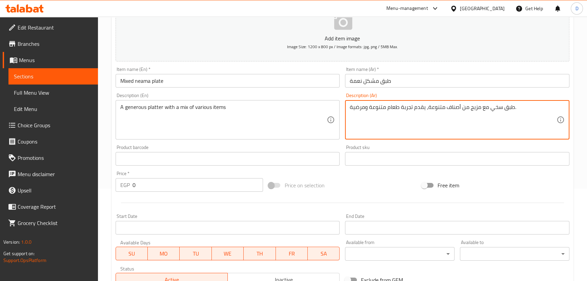
drag, startPoint x: 427, startPoint y: 105, endPoint x: 343, endPoint y: 126, distance: 87.0
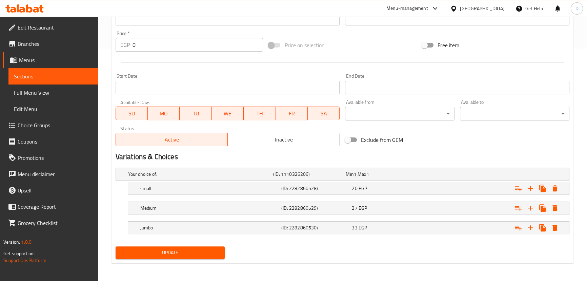
type textarea "طبق سخي مع مزيج من أصناف متنوعة."
click at [214, 249] on span "Update" at bounding box center [170, 252] width 99 height 8
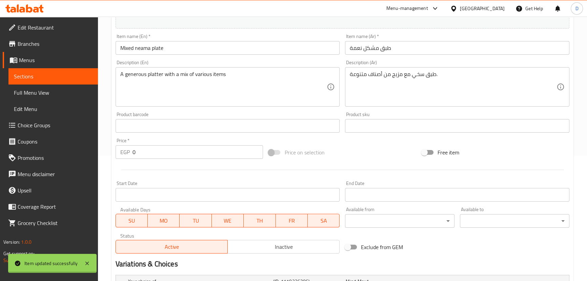
scroll to position [78, 0]
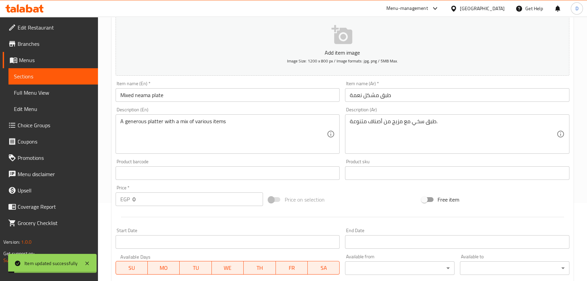
click at [88, 73] on span "Sections" at bounding box center [53, 76] width 79 height 8
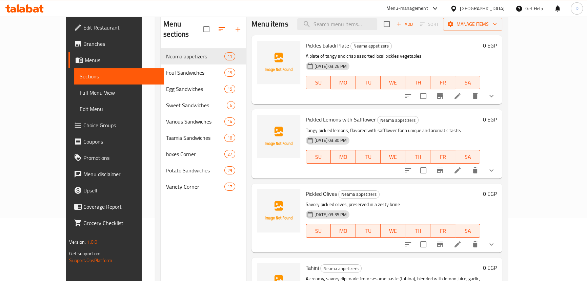
scroll to position [47, 0]
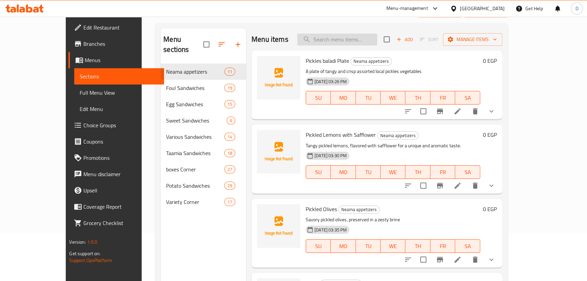
click at [345, 40] on input "search" at bounding box center [337, 40] width 80 height 12
paste input "Cottage Cheese Omelet sandwich"
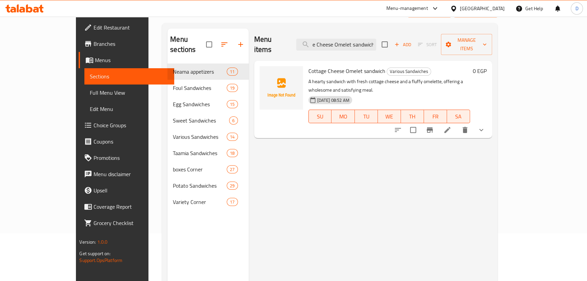
type input "Cottage Cheese Omelet sandwich"
click at [450, 127] on icon at bounding box center [447, 130] width 6 height 6
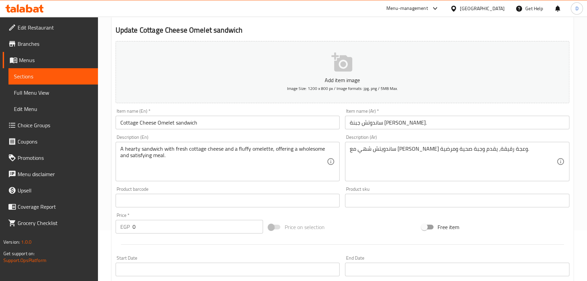
scroll to position [61, 0]
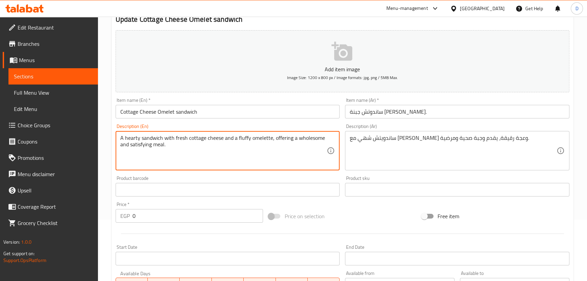
click at [263, 136] on textarea "A hearty sandwich with fresh cottage cheese and a fluffy omelette, offering a w…" at bounding box center [223, 151] width 207 height 32
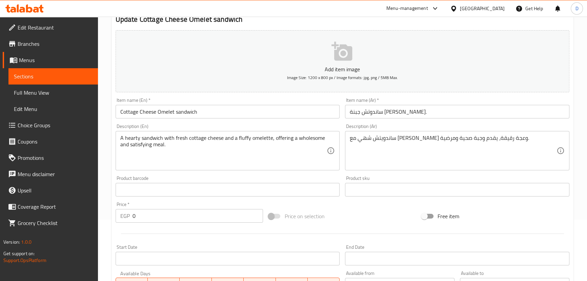
click at [191, 132] on div "A hearty sandwich with fresh cottage cheese and a fluffy omelette, offering a w…" at bounding box center [228, 150] width 224 height 39
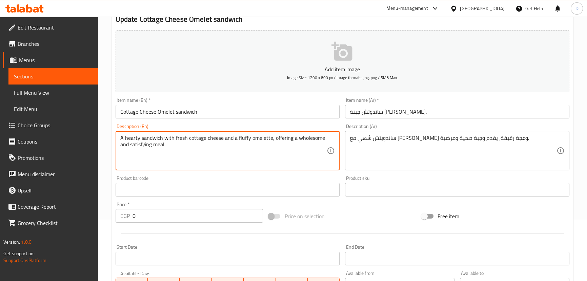
click at [191, 132] on div "A hearty sandwich with fresh cottage cheese and a fluffy omelette, offering a w…" at bounding box center [228, 150] width 224 height 39
click at [194, 136] on textarea "A hearty sandwich with fresh cottage cheese and a fluffy omelette, offering a w…" at bounding box center [223, 151] width 207 height 32
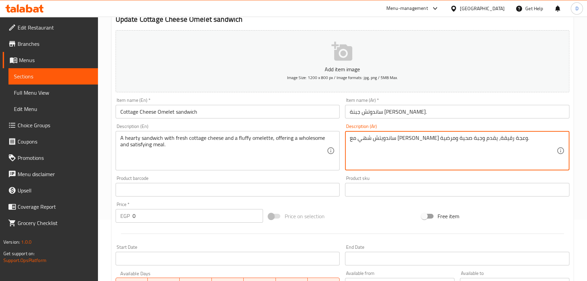
drag, startPoint x: 434, startPoint y: 137, endPoint x: 423, endPoint y: 137, distance: 11.2
paste textarea "ومليت"
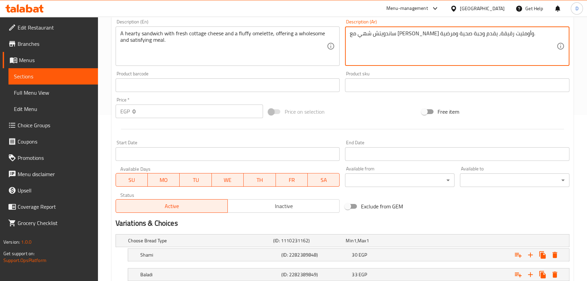
scroll to position [216, 0]
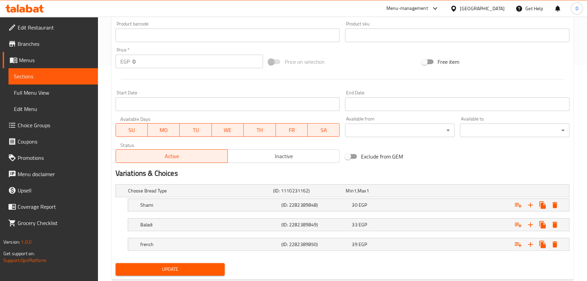
type textarea "ساندويتش شهي مع [PERSON_NAME] وأومليت رقيقة، يقدم وجبة صحية ومرضية."
click at [216, 273] on button "Update" at bounding box center [170, 269] width 109 height 13
drag, startPoint x: 161, startPoint y: 268, endPoint x: 136, endPoint y: 202, distance: 70.7
click at [161, 267] on span "Update" at bounding box center [170, 269] width 99 height 8
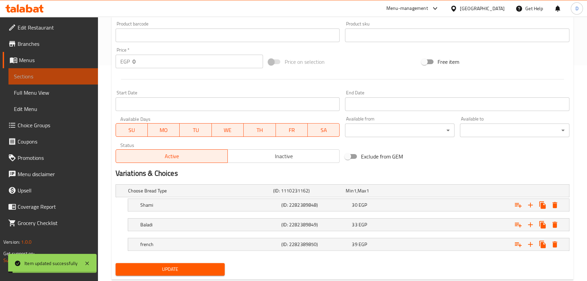
click at [82, 72] on span "Sections" at bounding box center [53, 76] width 79 height 8
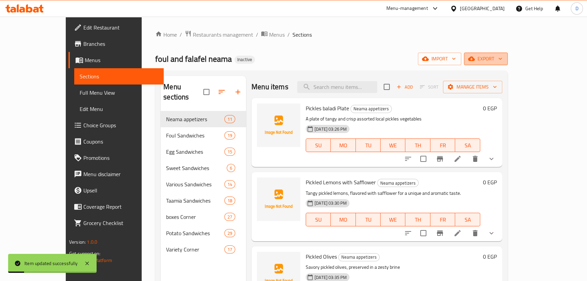
click at [502, 55] on span "export" at bounding box center [485, 59] width 33 height 8
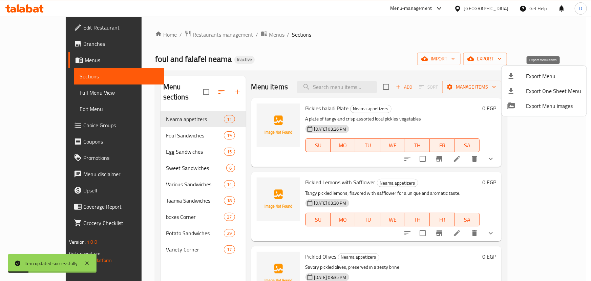
click at [542, 73] on span "Export Menu" at bounding box center [553, 76] width 55 height 8
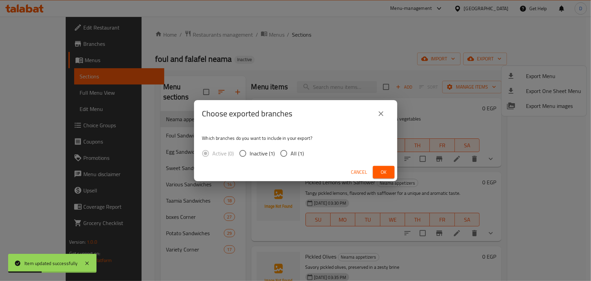
click at [295, 154] on span "All (1)" at bounding box center [297, 153] width 13 height 8
click at [291, 154] on input "All (1)" at bounding box center [284, 153] width 14 height 14
radio input "true"
click at [390, 173] on button "Ok" at bounding box center [384, 172] width 22 height 13
